Goal: Navigation & Orientation: Find specific page/section

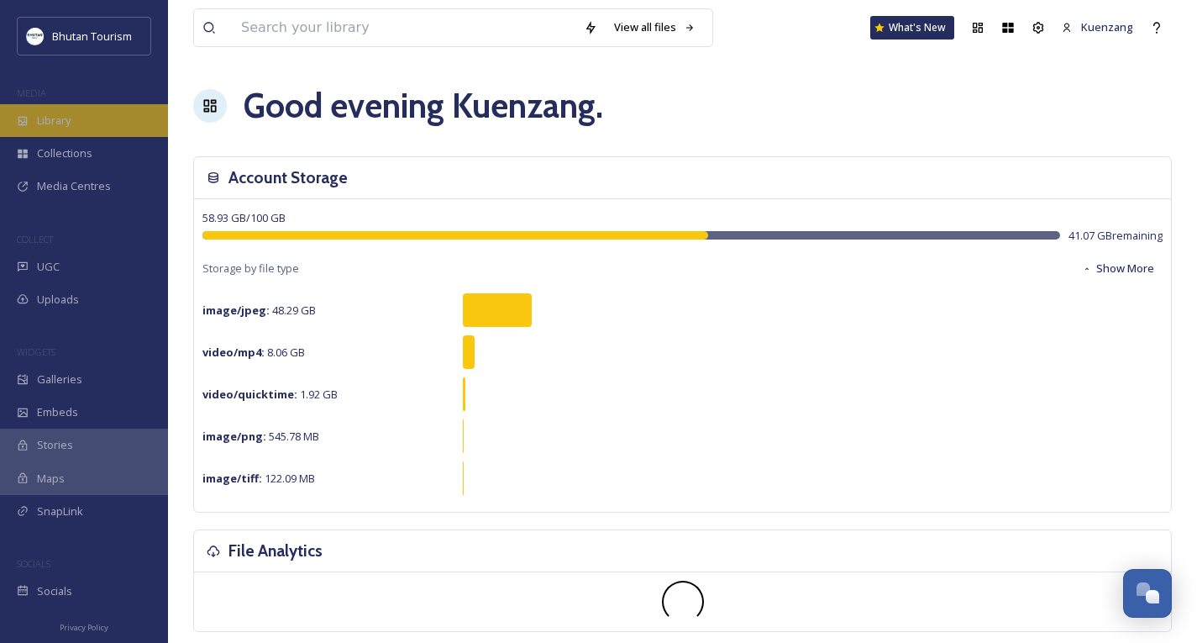
click at [70, 124] on span "Library" at bounding box center [54, 121] width 34 height 16
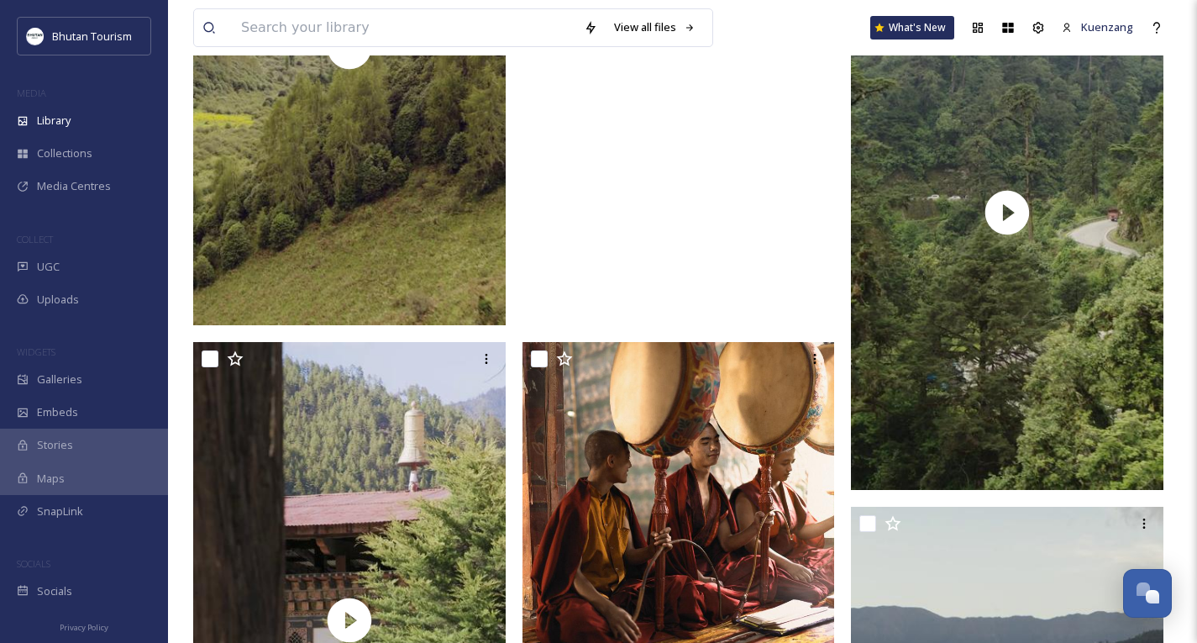
scroll to position [2229, 0]
